Goal: Task Accomplishment & Management: Use online tool/utility

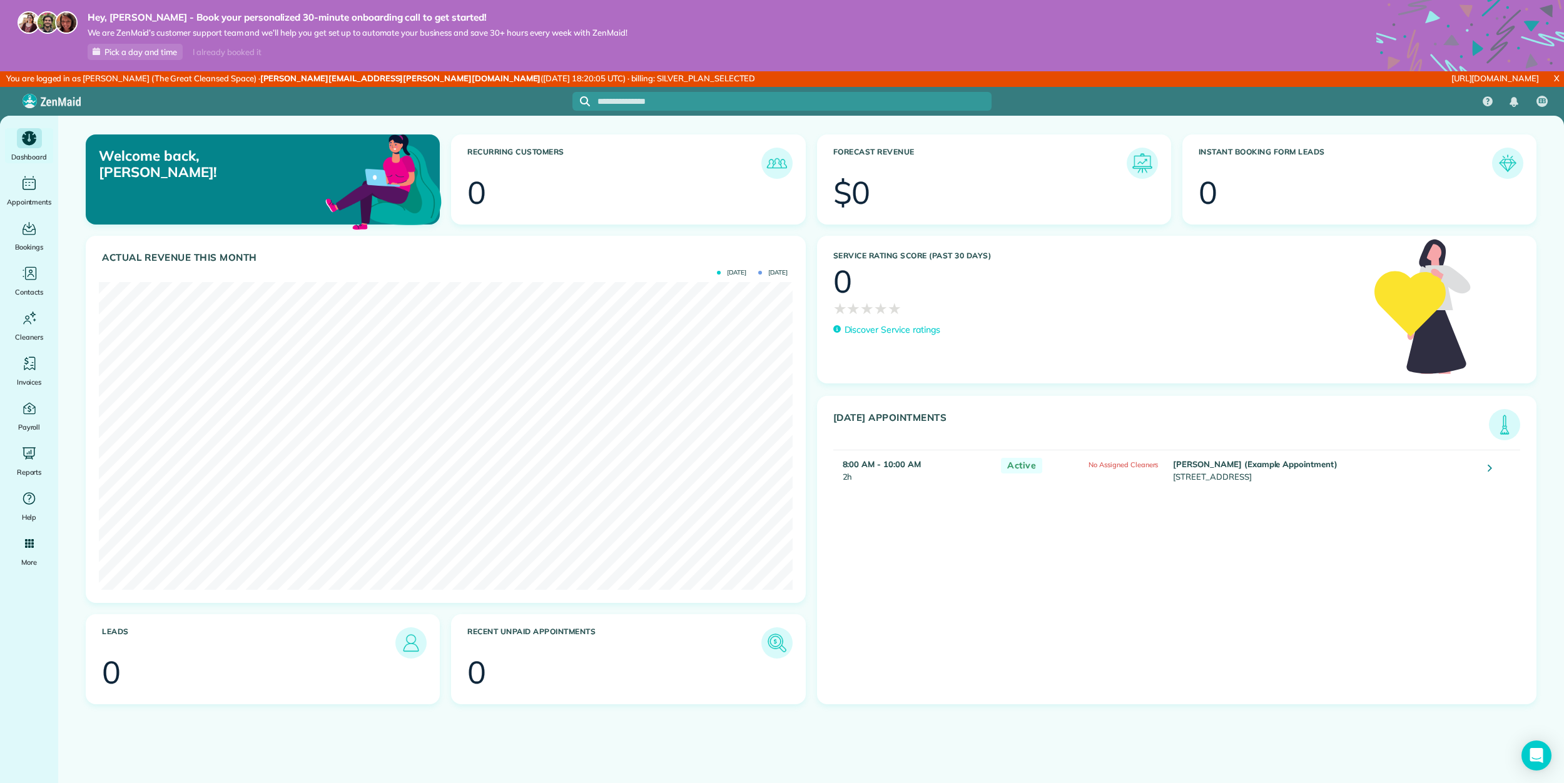
scroll to position [308, 693]
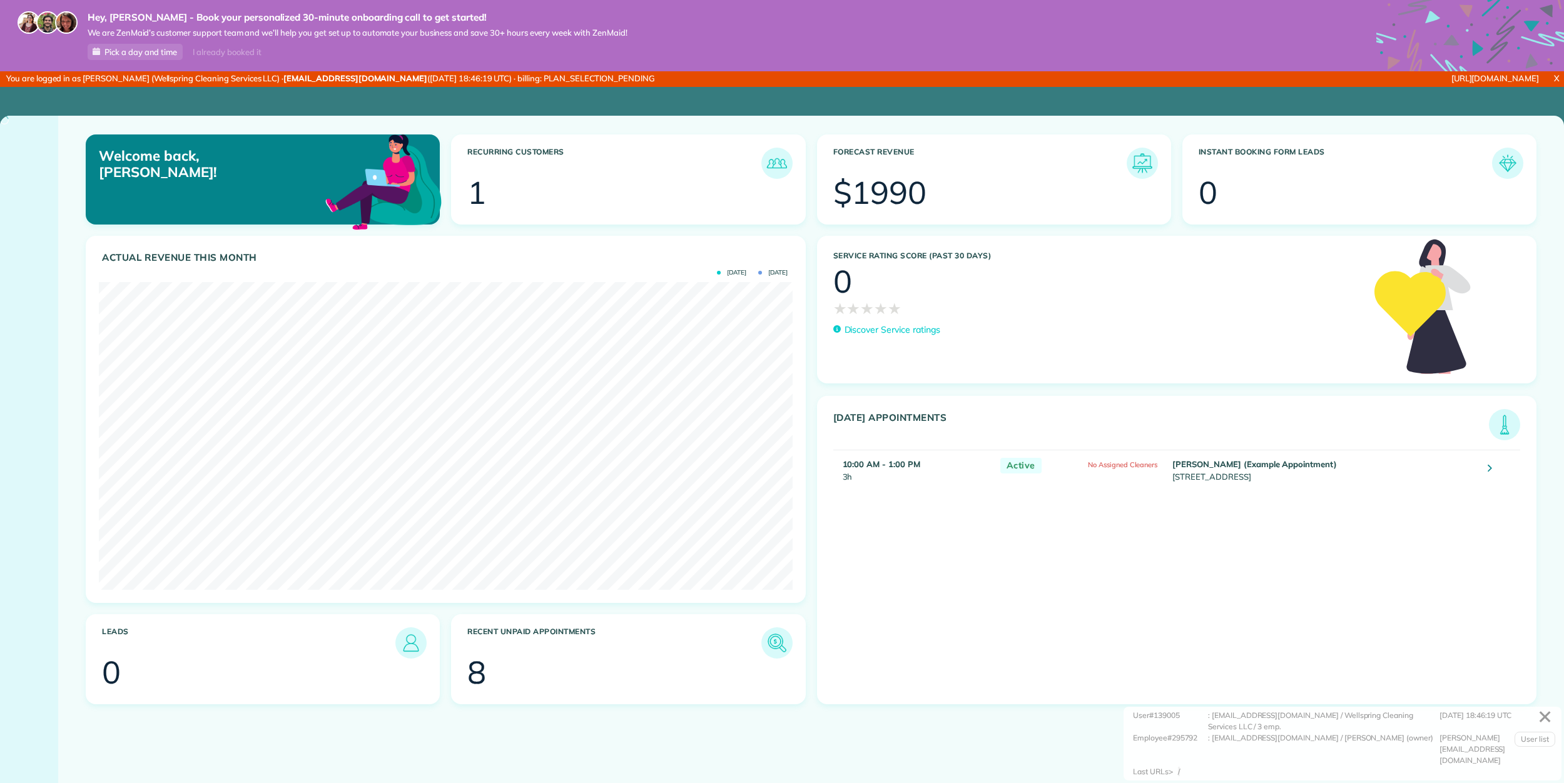
scroll to position [308, 693]
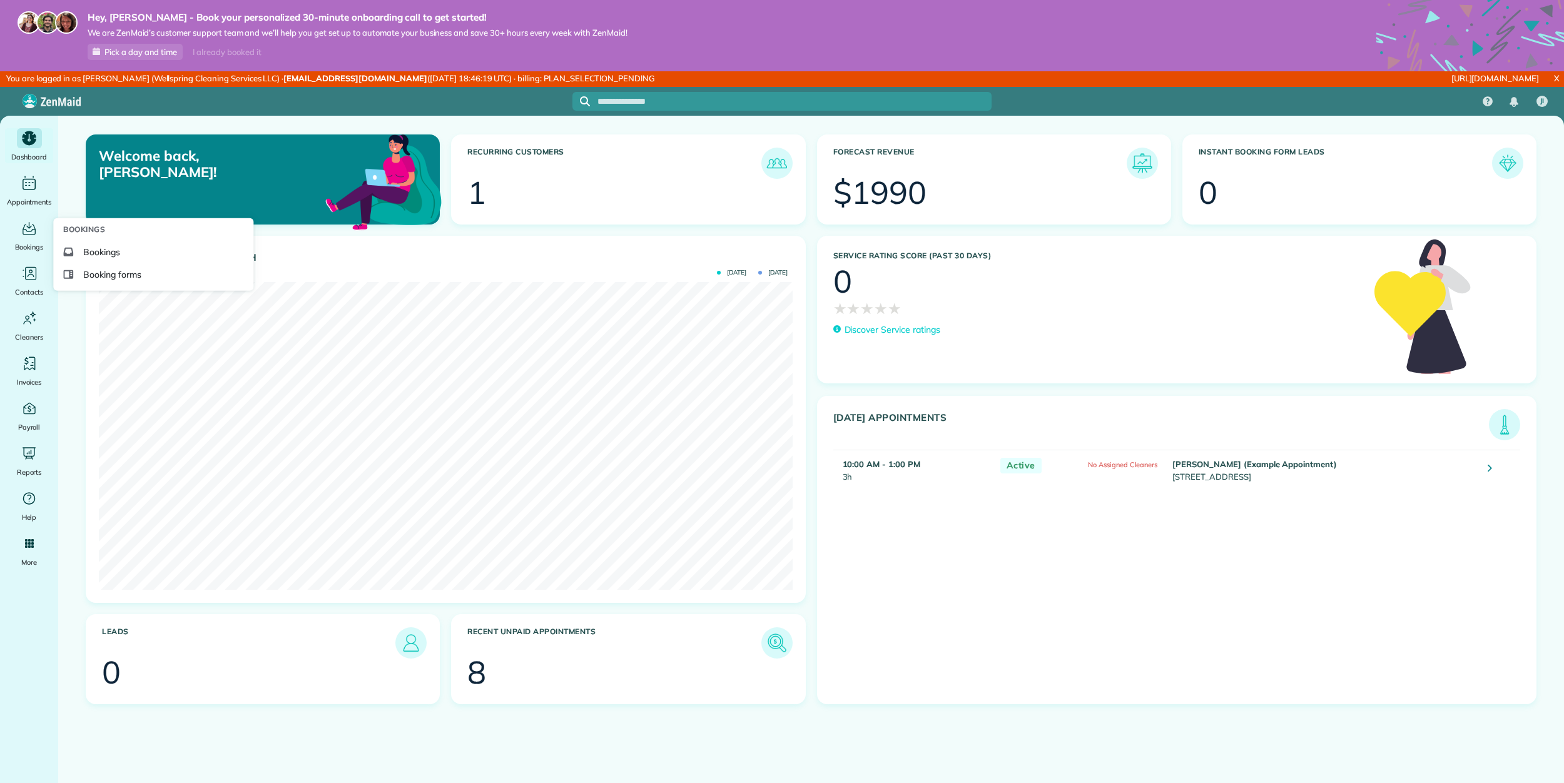
drag, startPoint x: 112, startPoint y: 269, endPoint x: 408, endPoint y: 165, distance: 313.6
click at [113, 269] on span "Booking forms" at bounding box center [112, 274] width 58 height 13
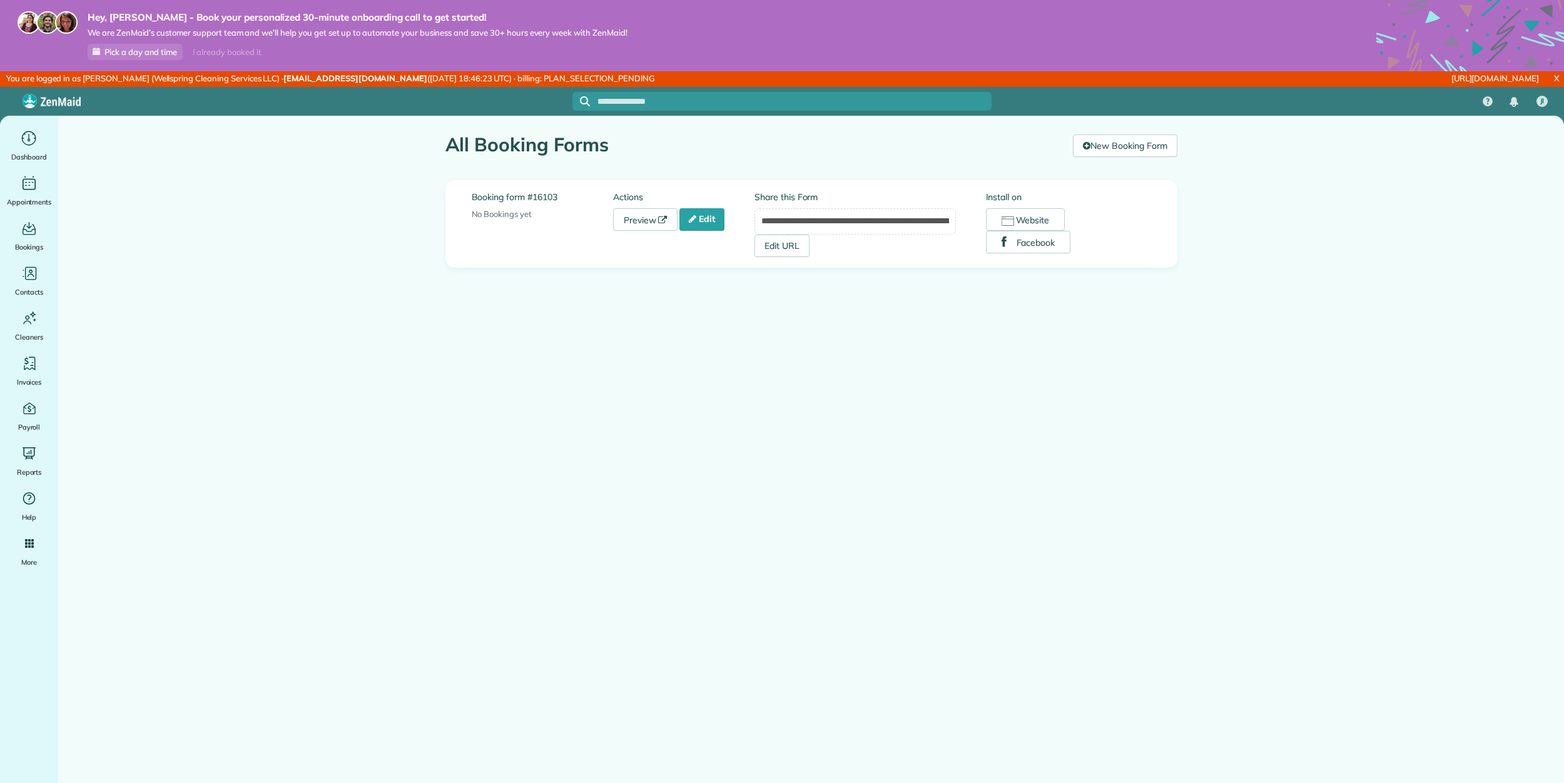
click at [546, 192] on label "Booking form #16103" at bounding box center [542, 197] width 141 height 13
drag, startPoint x: 546, startPoint y: 192, endPoint x: 474, endPoint y: 184, distance: 72.4
click at [469, 192] on div "**********" at bounding box center [811, 224] width 732 height 88
copy label "Booking form #16103"
